Goal: Task Accomplishment & Management: Complete application form

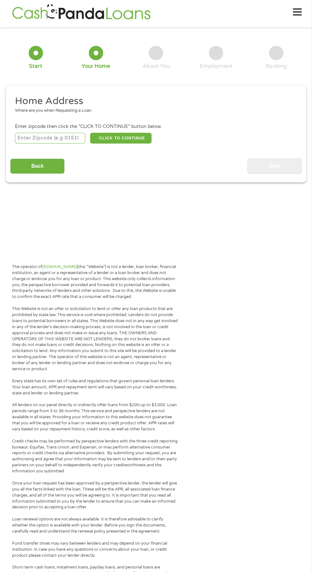
click at [50, 138] on input "number" at bounding box center [50, 138] width 71 height 11
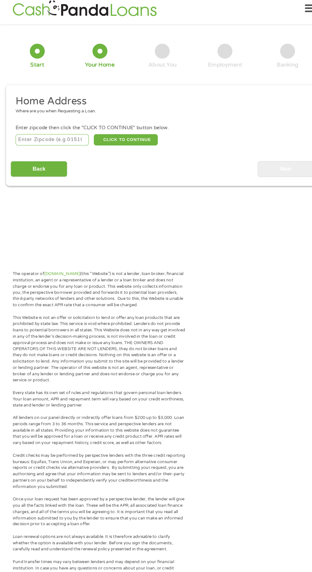
scroll to position [3, 0]
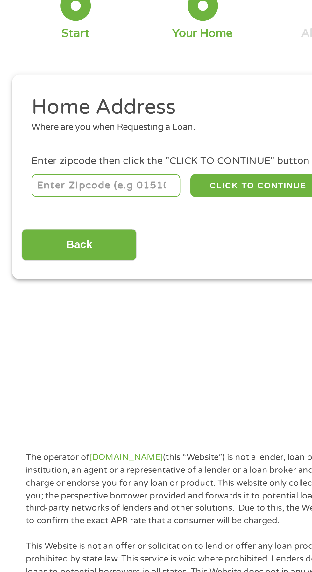
type input "47906"
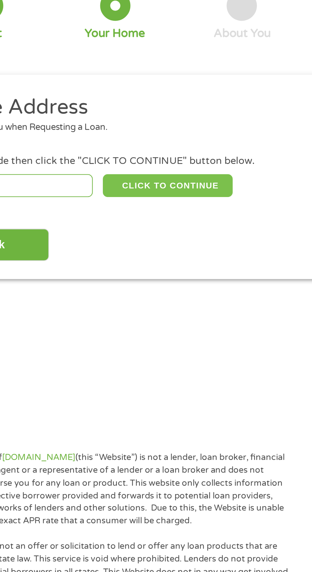
click at [123, 138] on button "CLICK TO CONTINUE" at bounding box center [120, 138] width 61 height 11
type input "47906"
type input "[GEOGRAPHIC_DATA]"
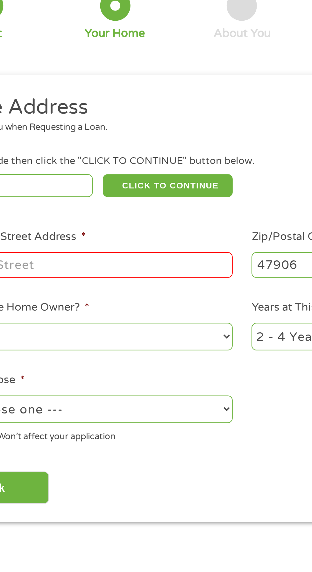
click at [84, 179] on input "Enter Your Street Address *" at bounding box center [83, 176] width 136 height 12
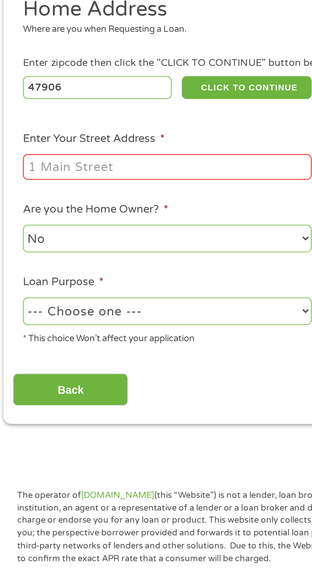
type input "[STREET_ADDRESS]"
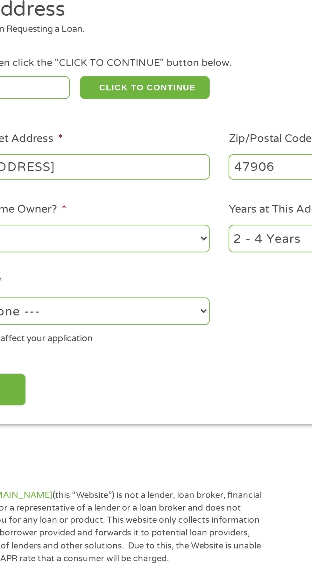
click at [104, 210] on select "No Yes" at bounding box center [83, 209] width 136 height 13
select select "yes"
click at [15, 203] on select "No Yes" at bounding box center [83, 209] width 136 height 13
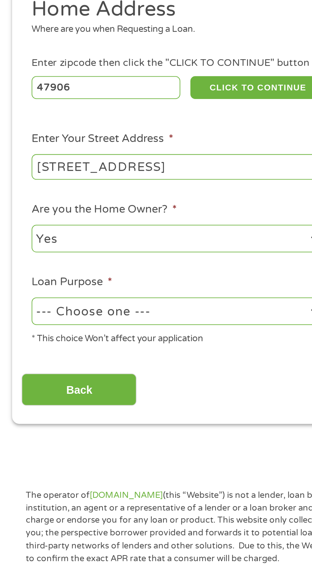
click at [93, 246] on select "--- Choose one --- Pay Bills Debt Consolidation Home Improvement Major Purchase…" at bounding box center [83, 243] width 136 height 13
select select "debtconsolidation"
click at [15, 238] on select "--- Choose one --- Pay Bills Debt Consolidation Home Improvement Major Purchase…" at bounding box center [83, 243] width 136 height 13
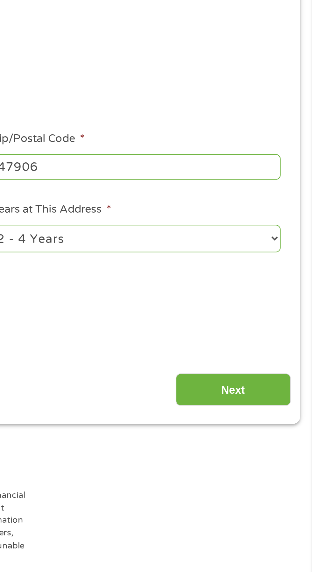
click at [280, 279] on input "Next" at bounding box center [274, 281] width 54 height 16
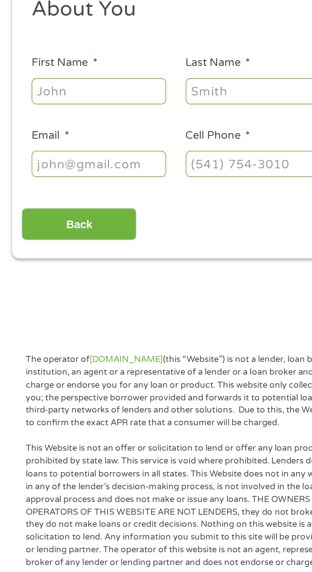
click at [44, 139] on input "First Name *" at bounding box center [47, 140] width 64 height 12
type input "[PERSON_NAME]"
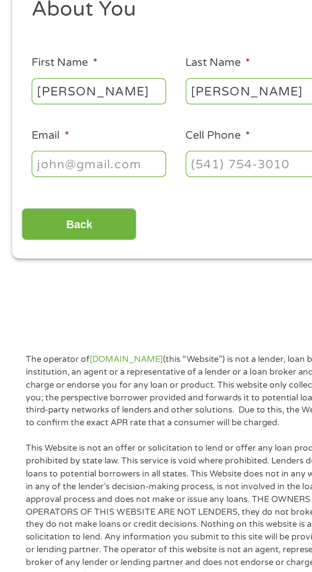
type input "[EMAIL_ADDRESS][DOMAIN_NAME]"
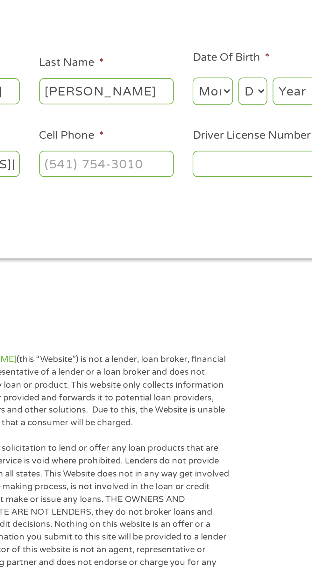
click at [118, 177] on input "Cell Phone *" at bounding box center [120, 174] width 64 height 12
type input "[PHONE_NUMBER]"
click at [185, 172] on input "Driver License Number *" at bounding box center [192, 174] width 64 height 12
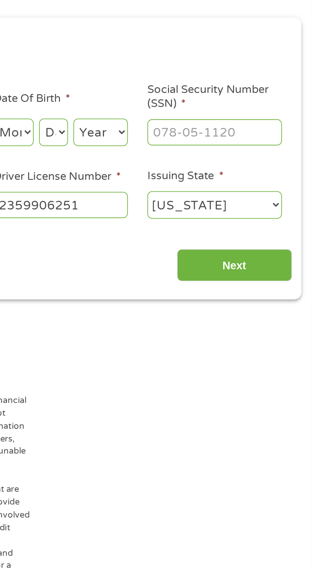
type input "2359906251"
click at [265, 139] on input "Social Security Number (SSN) *" at bounding box center [265, 140] width 64 height 12
type input "371-11-4069"
click at [279, 206] on input "Next" at bounding box center [274, 203] width 54 height 16
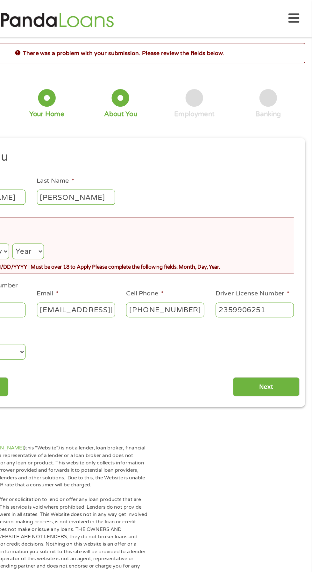
scroll to position [0, 0]
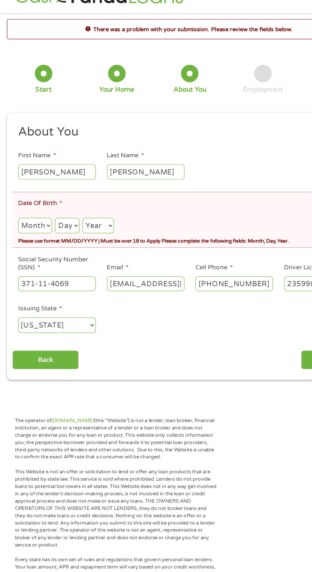
click at [31, 211] on select "Month 1 2 3 4 5 6 7 8 9 10 11 12" at bounding box center [29, 204] width 28 height 13
select select "2"
click at [15, 199] on select "Month 1 2 3 4 5 6 7 8 9 10 11 12" at bounding box center [29, 204] width 28 height 13
click at [65, 206] on select "Day 1 2 3 4 5 6 7 8 9 10 11 12 13 14 15 16 17 18 19 20 21 22 23 24 25 26 27 28 …" at bounding box center [55, 204] width 20 height 13
select select "25"
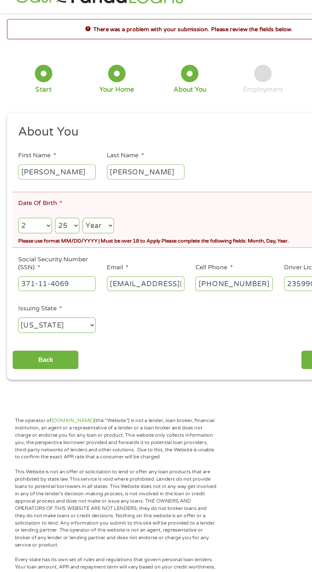
click at [45, 199] on select "Day 1 2 3 4 5 6 7 8 9 10 11 12 13 14 15 16 17 18 19 20 21 22 23 24 25 26 27 28 …" at bounding box center [55, 204] width 20 height 13
click at [86, 206] on select "Year [DATE] 2006 2005 2004 2003 2002 2001 2000 1999 1998 1997 1996 1995 1994 19…" at bounding box center [81, 204] width 26 height 13
select select "1990"
click at [68, 199] on select "Year [DATE] 2006 2005 2004 2003 2002 2001 2000 1999 1998 1997 1996 1995 1994 19…" at bounding box center [81, 204] width 26 height 13
click at [252, 314] on input "Next" at bounding box center [274, 315] width 54 height 16
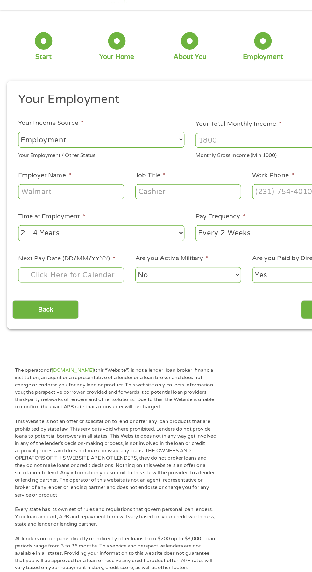
scroll to position [2, 3]
click at [200, 133] on input "Your Total Monthly Income *" at bounding box center [228, 135] width 136 height 12
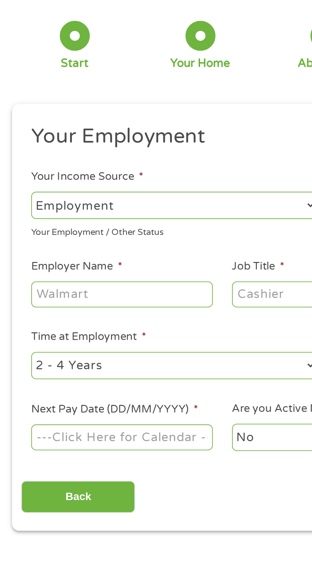
type input "5200"
click at [54, 176] on input "Employer Name *" at bounding box center [58, 177] width 87 height 12
type input "Scissors"
click at [131, 176] on input "Job Title *" at bounding box center [154, 177] width 87 height 12
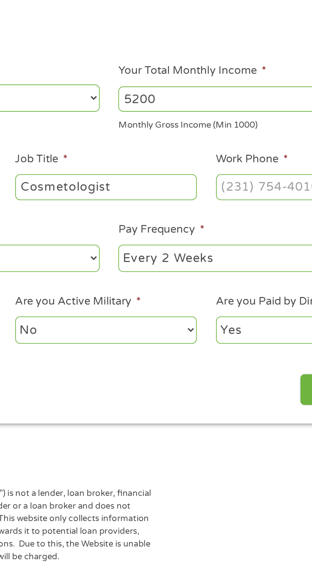
type input "Cosmetologist"
click at [227, 178] on input "Work Phone *" at bounding box center [250, 177] width 87 height 12
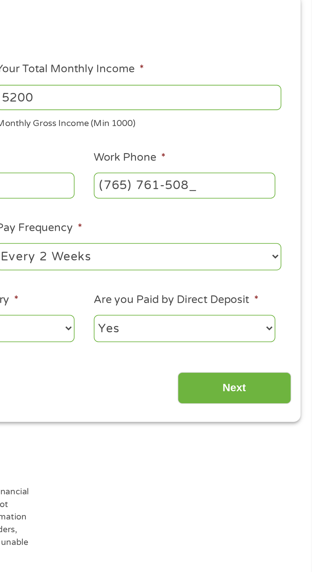
type input "[PHONE_NUMBER]"
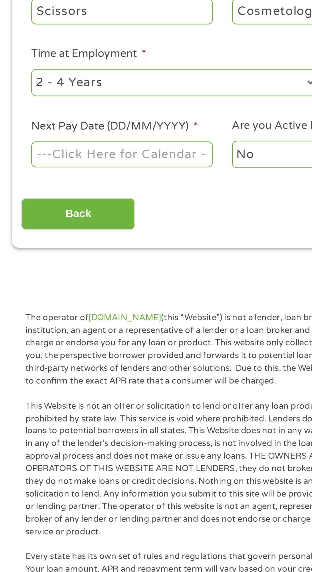
click at [68, 243] on body "Home Get Loan Offer How it works FAQs Blog Cash Loans Quick Loans Online Loans …" at bounding box center [156, 482] width 312 height 970
click at [71, 249] on input "Next Pay Date (DD/MM/YYYY) *" at bounding box center [58, 245] width 87 height 12
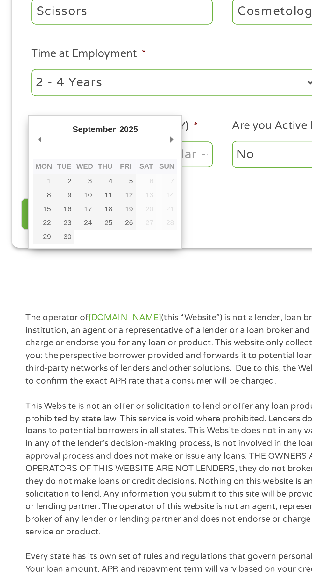
type input "[DATE]"
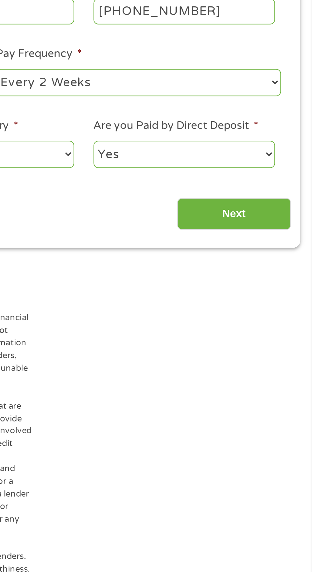
click at [286, 243] on select "Yes No" at bounding box center [250, 245] width 87 height 13
select select "0"
click at [207, 239] on select "Yes No" at bounding box center [250, 245] width 87 height 13
click at [279, 270] on input "Next" at bounding box center [274, 274] width 54 height 16
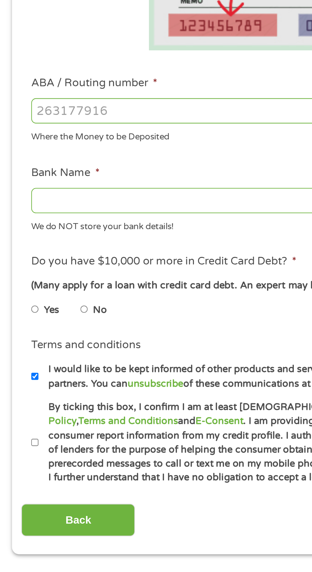
click at [61, 224] on input "ABA / Routing number *" at bounding box center [83, 224] width 136 height 12
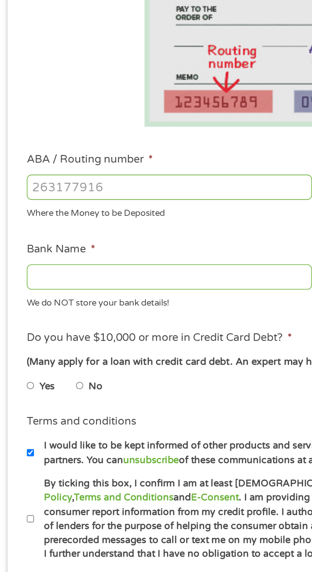
type input "073972181"
type input "METABANK"
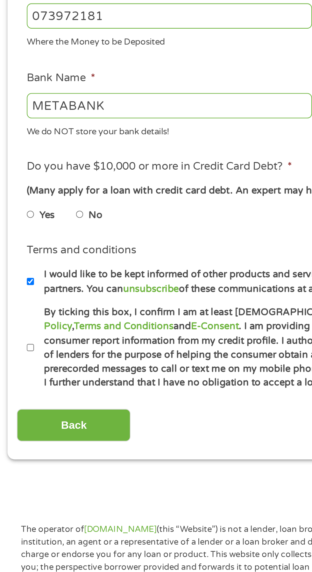
type input "073972181"
click at [42, 319] on input "No" at bounding box center [40, 319] width 4 height 10
radio input "true"
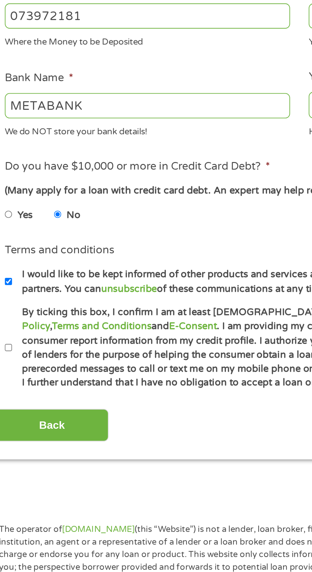
click at [16, 381] on input "By ticking this box, I confirm I am at least [DEMOGRAPHIC_DATA]. I confirm I ha…" at bounding box center [17, 383] width 4 height 10
checkbox input "true"
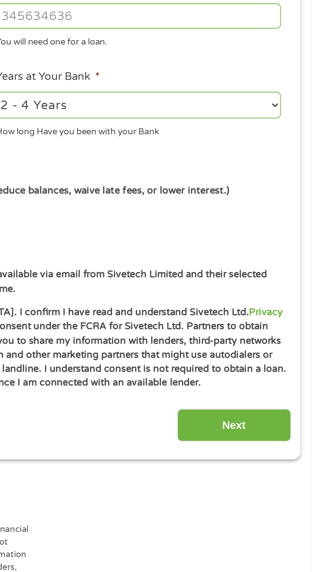
click at [279, 418] on input "Next" at bounding box center [274, 420] width 54 height 16
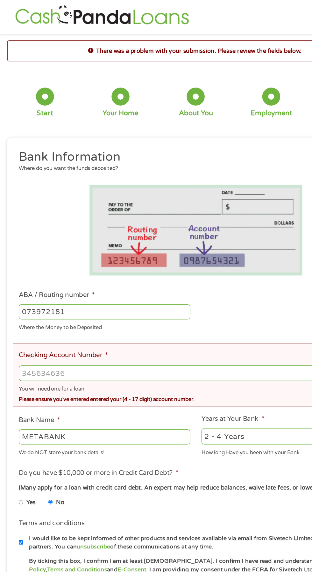
click at [90, 296] on input "Checking Account Number *" at bounding box center [156, 297] width 282 height 12
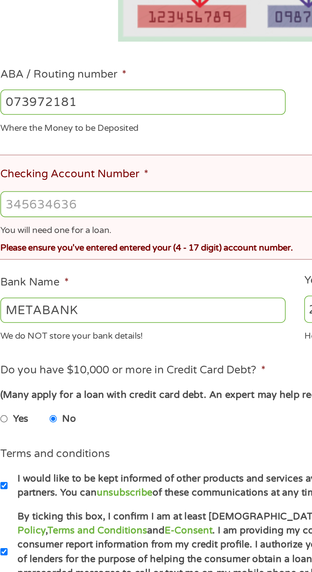
click at [57, 298] on input "Checking Account Number *" at bounding box center [156, 297] width 282 height 12
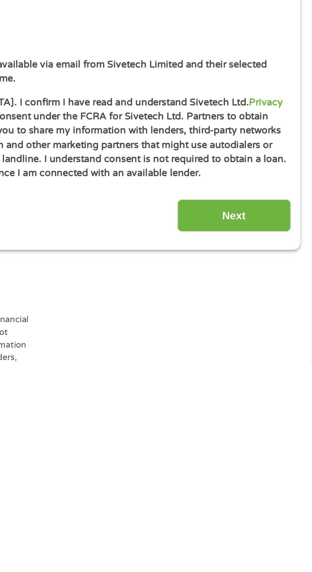
type input "70002361855428"
click at [273, 500] on input "Next" at bounding box center [274, 501] width 54 height 16
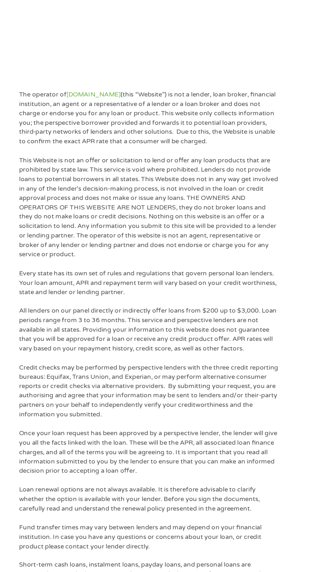
scroll to position [1, 0]
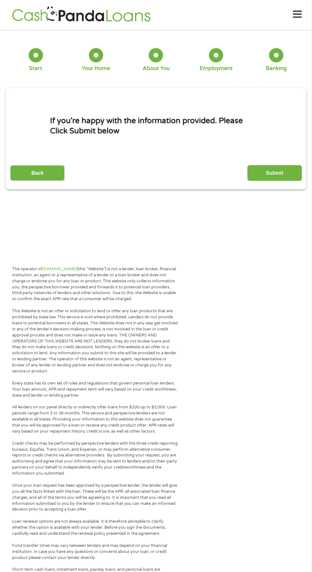
click at [278, 173] on input "Submit" at bounding box center [274, 173] width 54 height 16
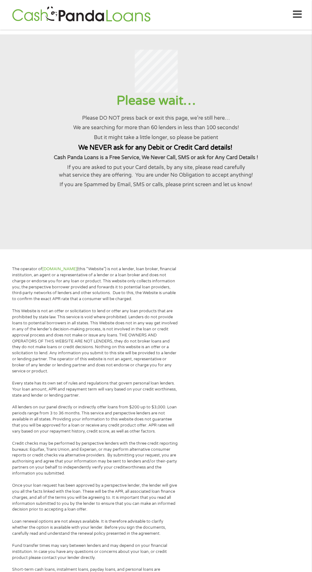
scroll to position [0, 0]
